Goal: Navigation & Orientation: Find specific page/section

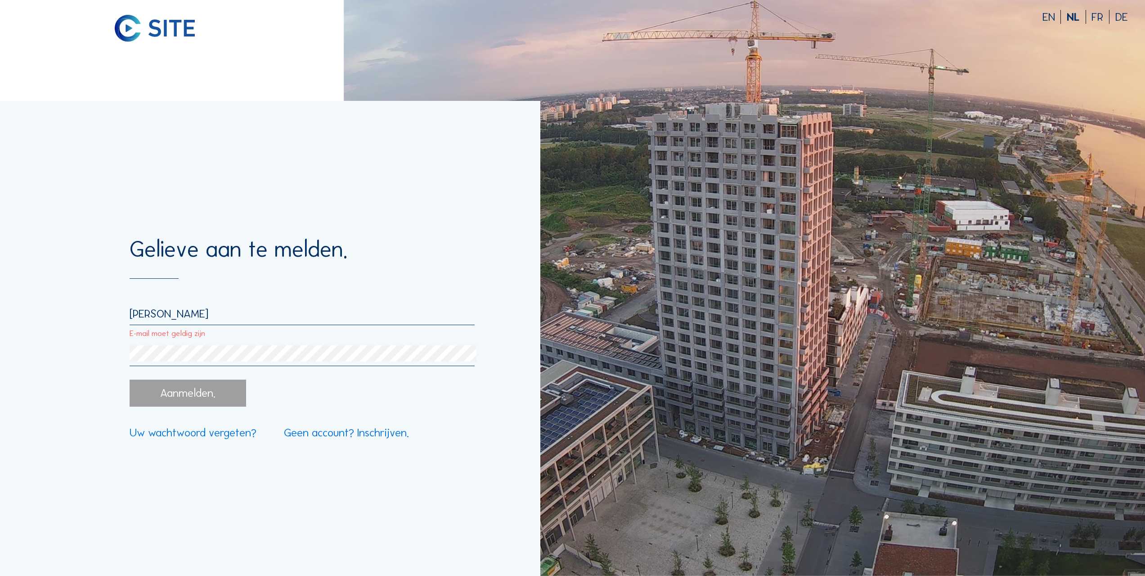
type input "[PERSON_NAME][EMAIL_ADDRESS][DOMAIN_NAME]"
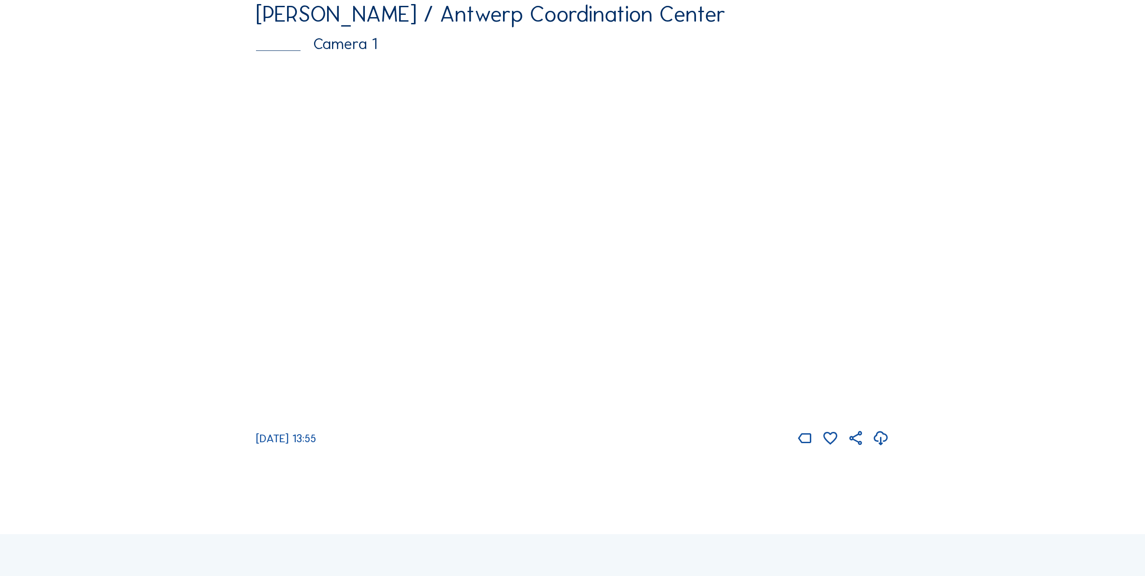
scroll to position [135, 0]
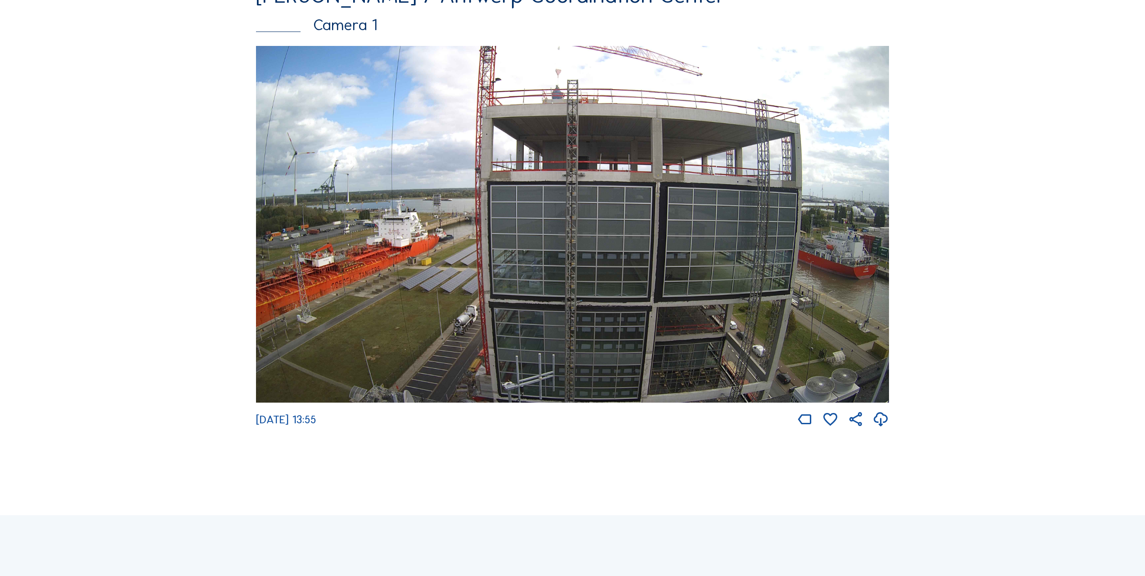
click at [568, 420] on icon at bounding box center [881, 419] width 17 height 21
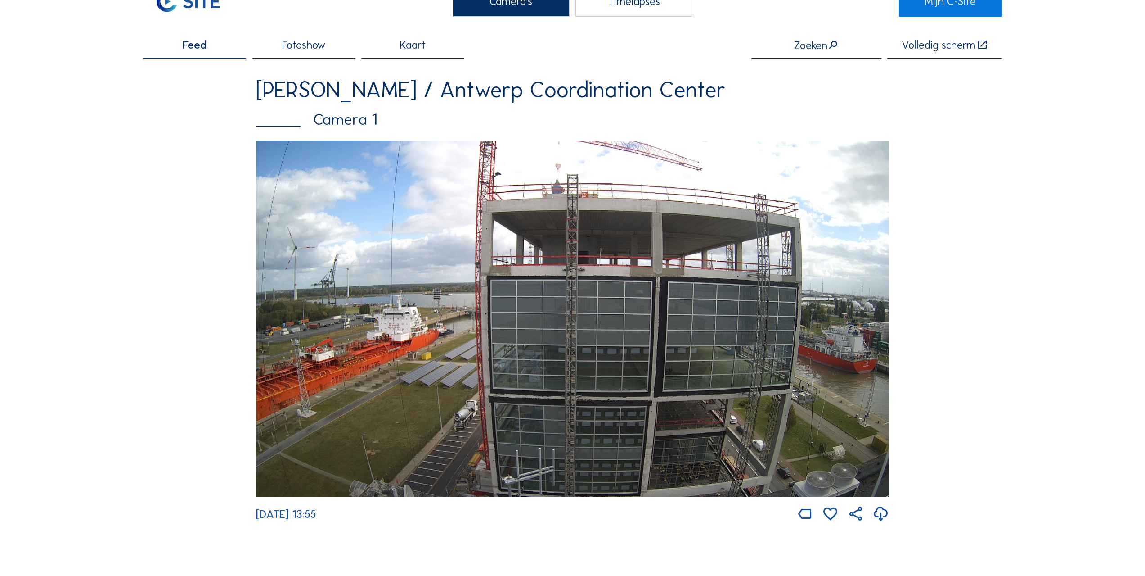
scroll to position [0, 0]
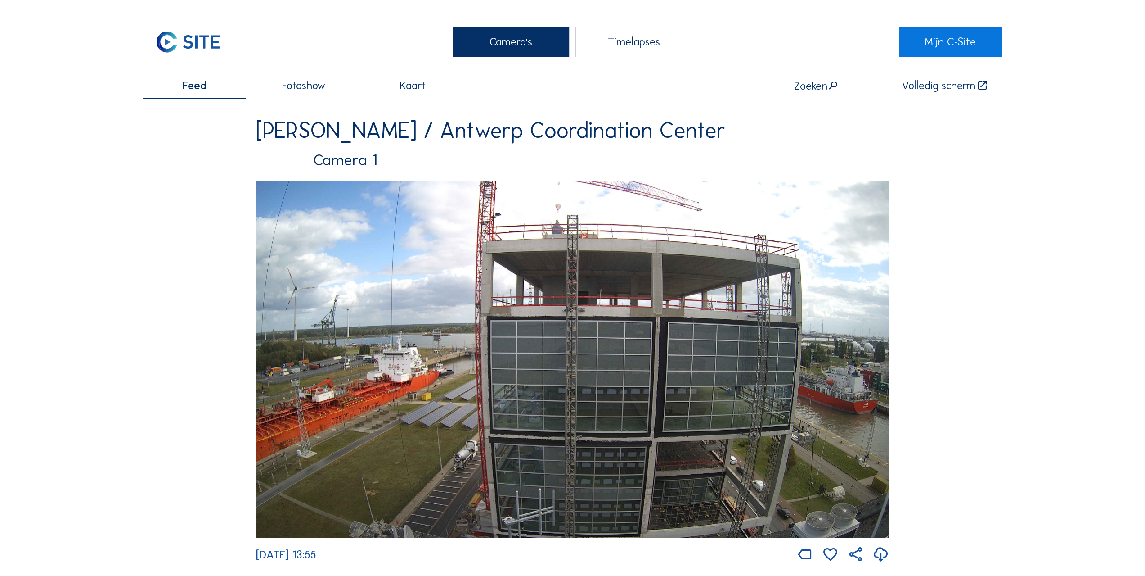
click at [527, 48] on div "Camera's" at bounding box center [511, 42] width 117 height 30
click at [314, 88] on span "Fotoshow" at bounding box center [303, 85] width 43 height 11
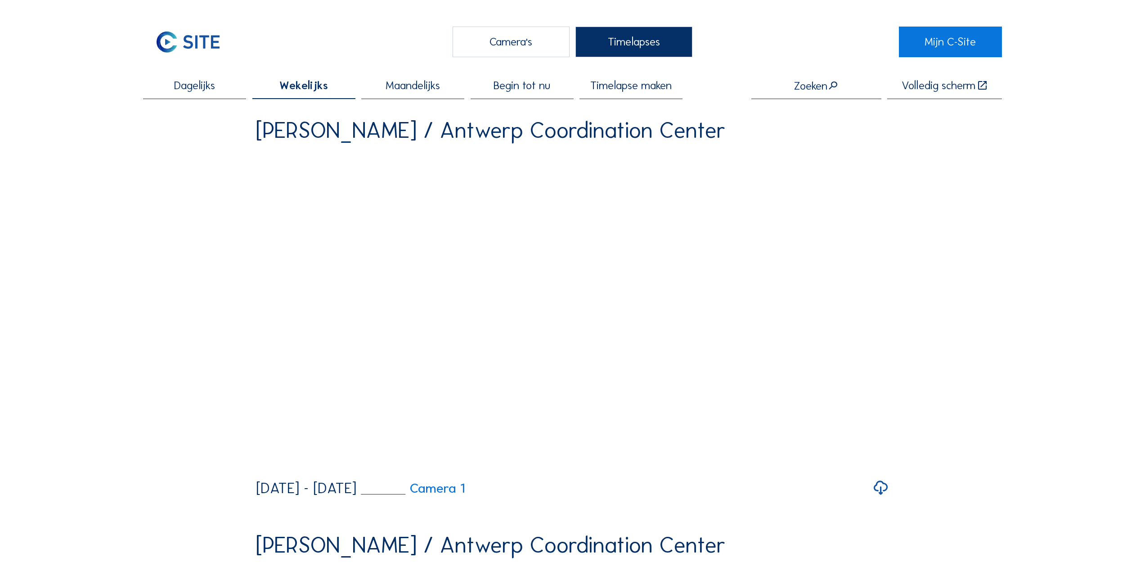
click at [880, 498] on icon at bounding box center [881, 488] width 17 height 21
